Goal: Task Accomplishment & Management: Use online tool/utility

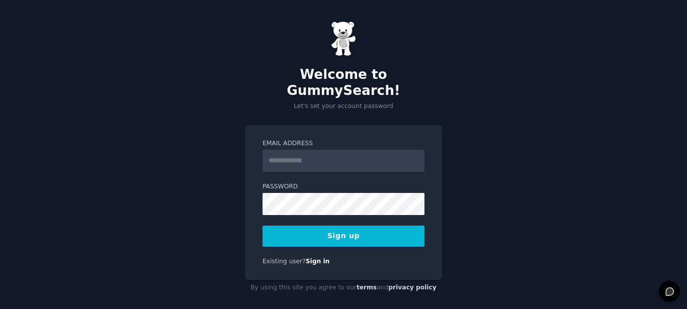
click at [319, 150] on input "Email Address" at bounding box center [343, 161] width 162 height 22
type input "**********"
click at [346, 227] on button "Sign up" at bounding box center [343, 236] width 162 height 21
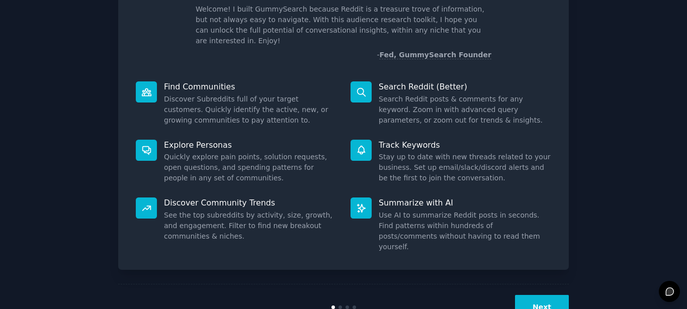
scroll to position [84, 0]
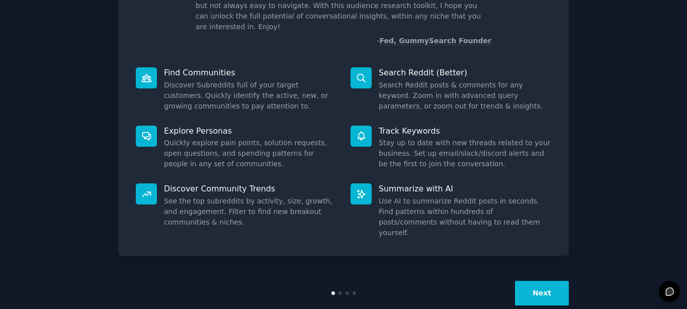
click at [545, 281] on button "Next" at bounding box center [542, 293] width 54 height 25
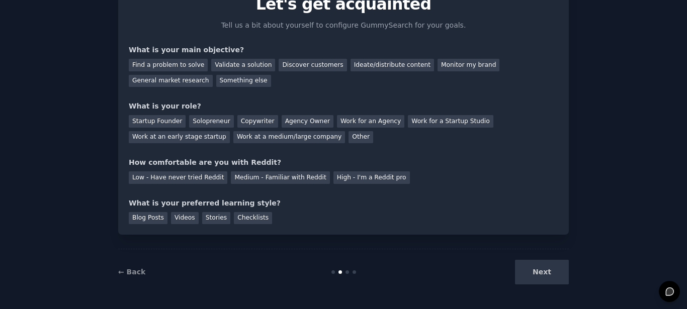
scroll to position [51, 0]
click at [545, 271] on div "Next" at bounding box center [493, 272] width 150 height 25
click at [545, 272] on div "Next" at bounding box center [493, 272] width 150 height 25
click at [303, 63] on div "Discover customers" at bounding box center [313, 65] width 68 height 13
click at [302, 122] on div "Agency Owner" at bounding box center [308, 121] width 52 height 13
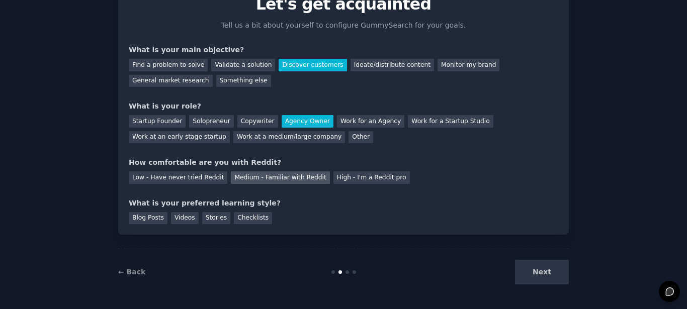
click at [259, 177] on div "Medium - Familiar with Reddit" at bounding box center [280, 177] width 99 height 13
click at [242, 214] on div "Checklists" at bounding box center [253, 218] width 38 height 13
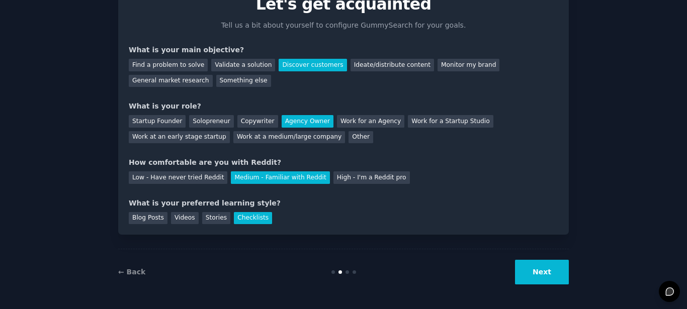
click at [540, 275] on button "Next" at bounding box center [542, 272] width 54 height 25
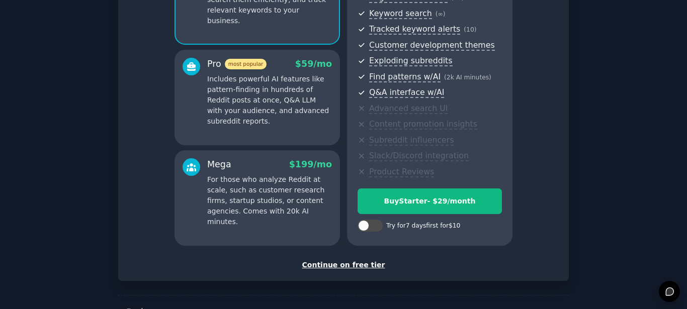
scroll to position [173, 0]
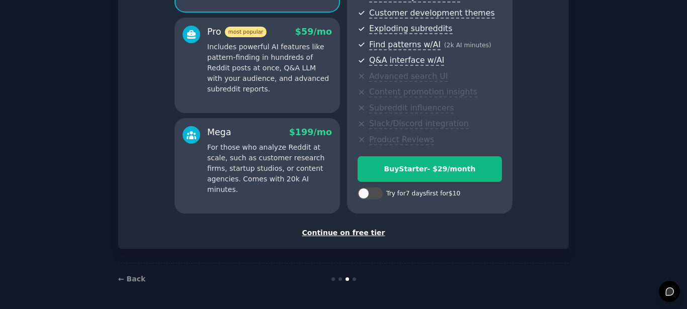
click at [362, 232] on div "Continue on free tier" at bounding box center [343, 233] width 429 height 11
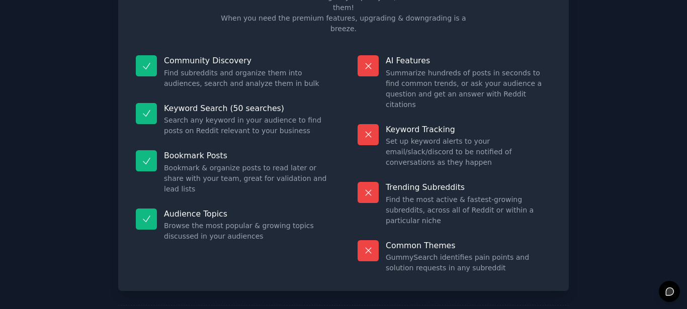
scroll to position [82, 0]
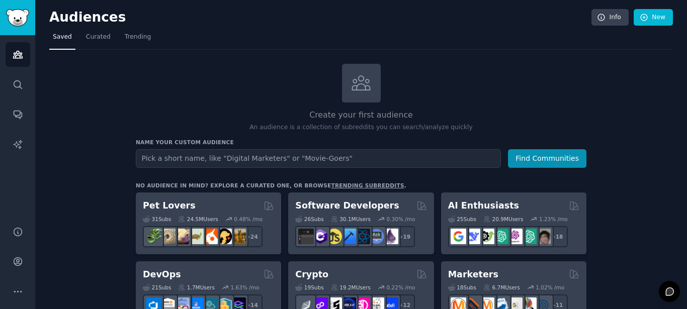
click at [358, 161] on input "text" at bounding box center [318, 158] width 365 height 19
